Goal: Find contact information: Find contact information

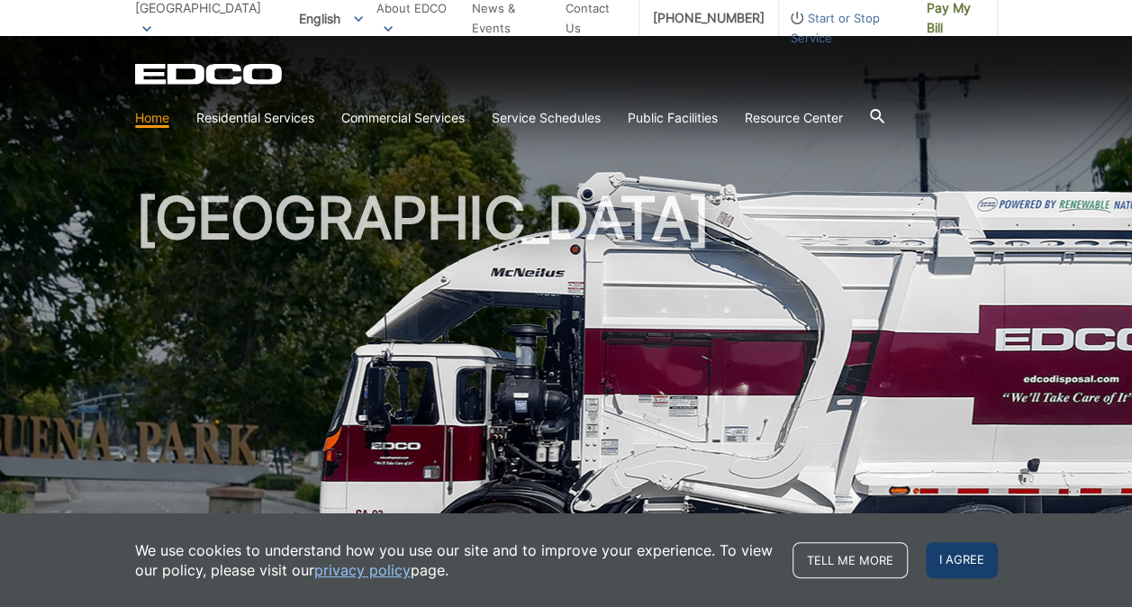
click at [939, 545] on span "I agree" at bounding box center [962, 560] width 72 height 36
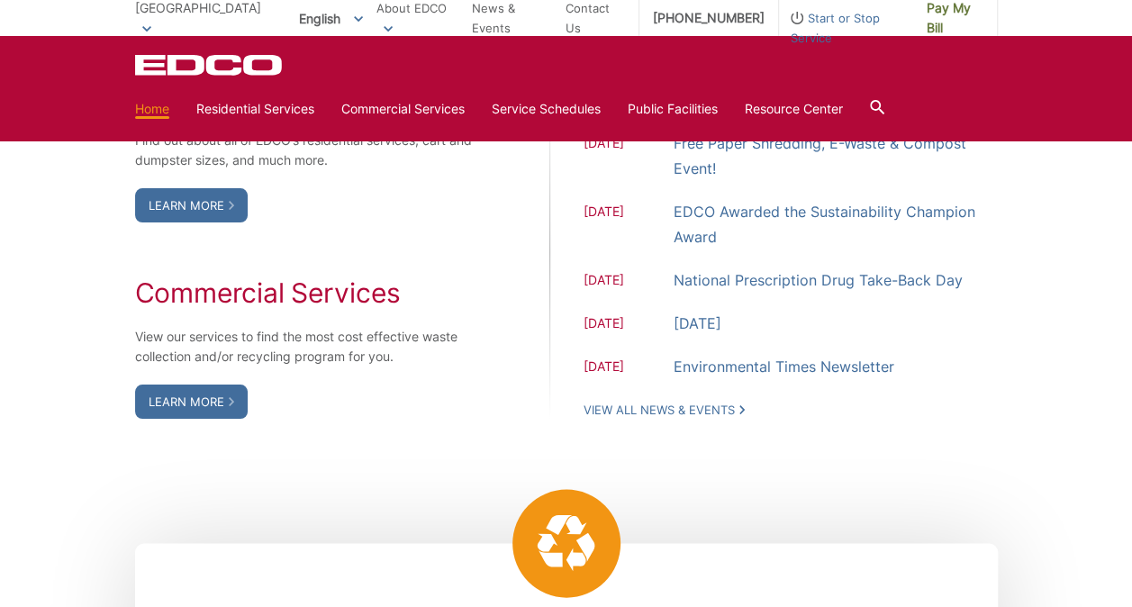
scroll to position [1557, 0]
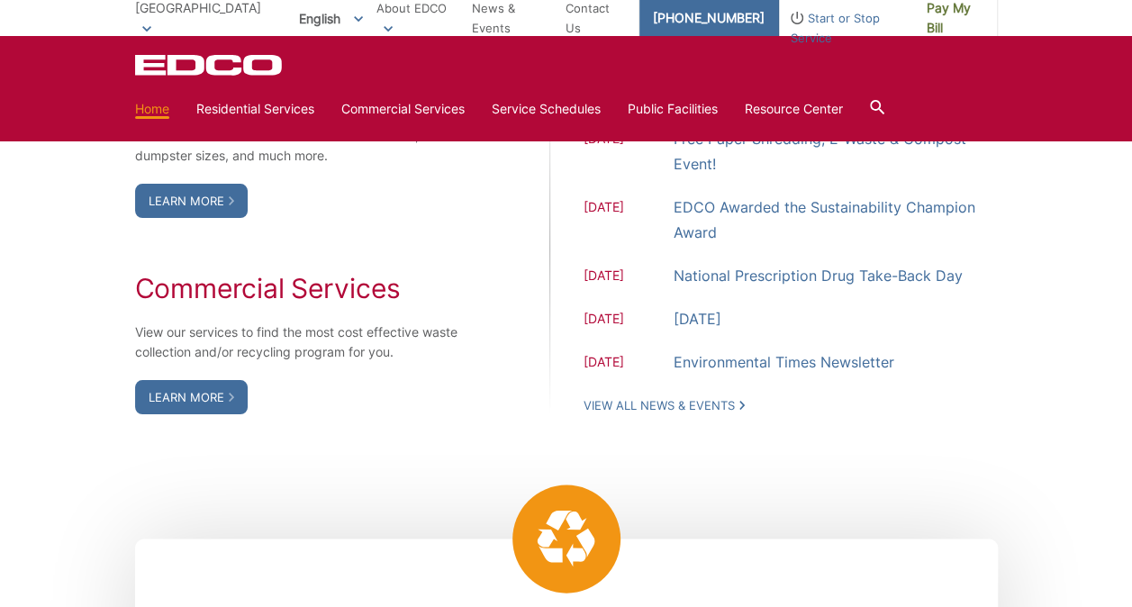
click at [738, 17] on link "[PHONE_NUMBER]" at bounding box center [709, 18] width 140 height 36
click at [607, 16] on link "Contact Us" at bounding box center [594, 18] width 59 height 40
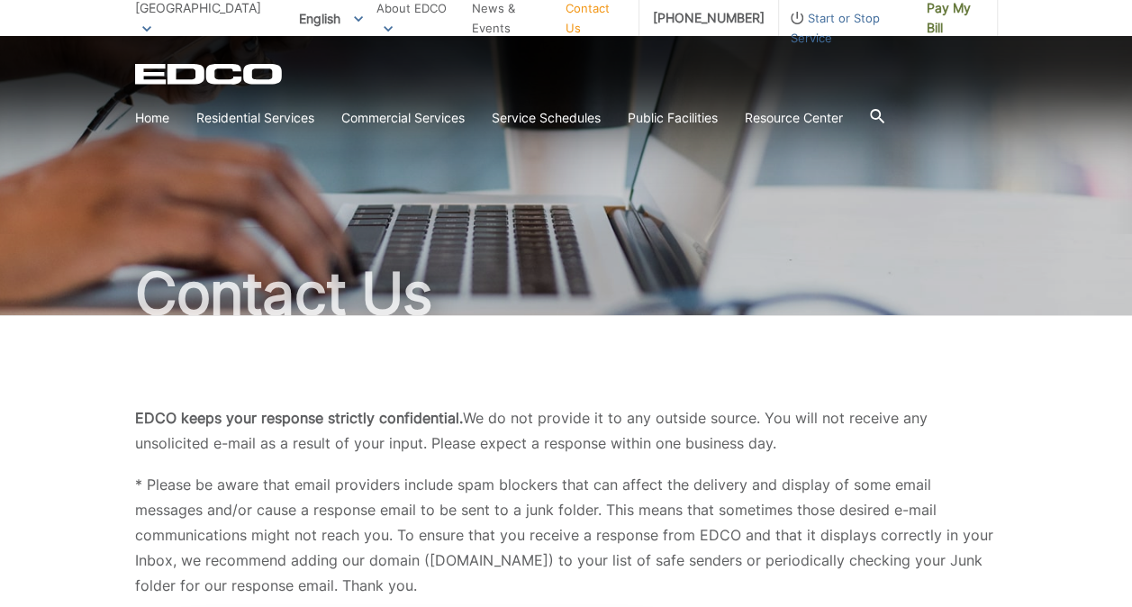
click at [435, 483] on p "* Please be aware that email providers include spam blockers that can affect th…" at bounding box center [566, 535] width 863 height 126
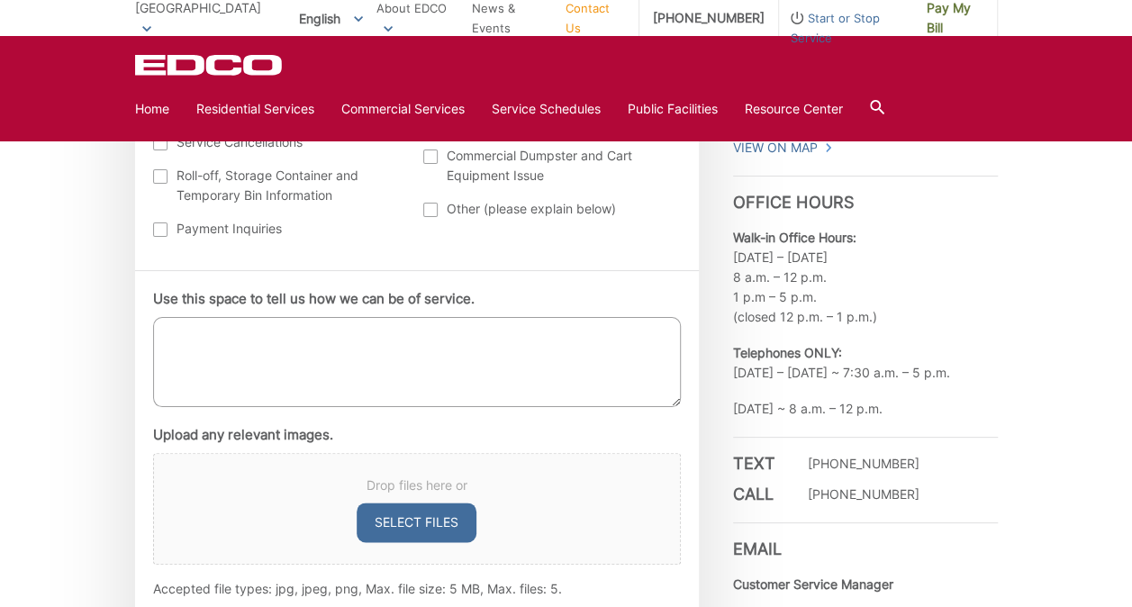
scroll to position [909, 0]
